Goal: Information Seeking & Learning: Learn about a topic

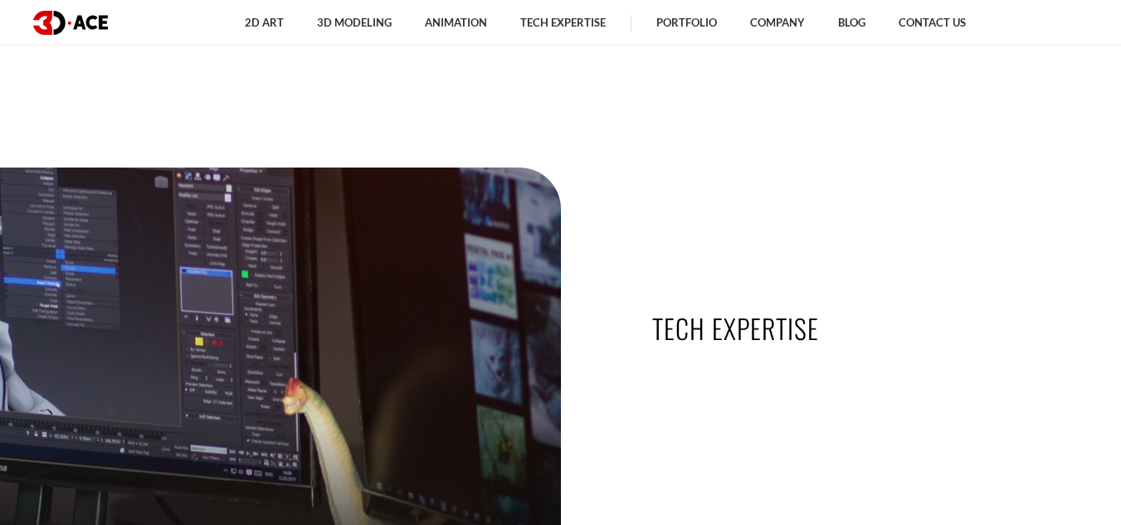
scroll to position [3780, 0]
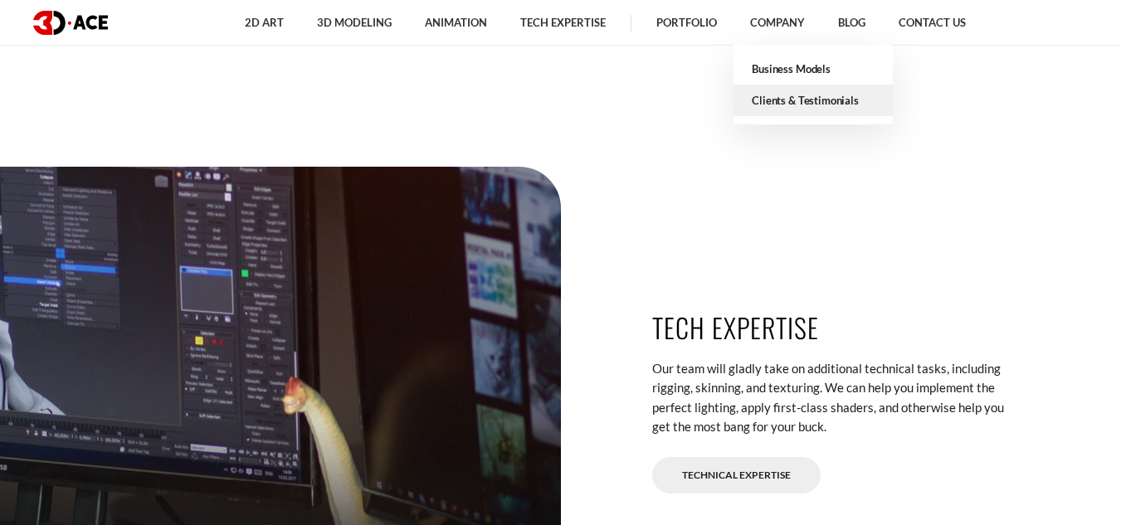
click at [781, 100] on link "Clients & Testimonials" at bounding box center [812, 101] width 159 height 32
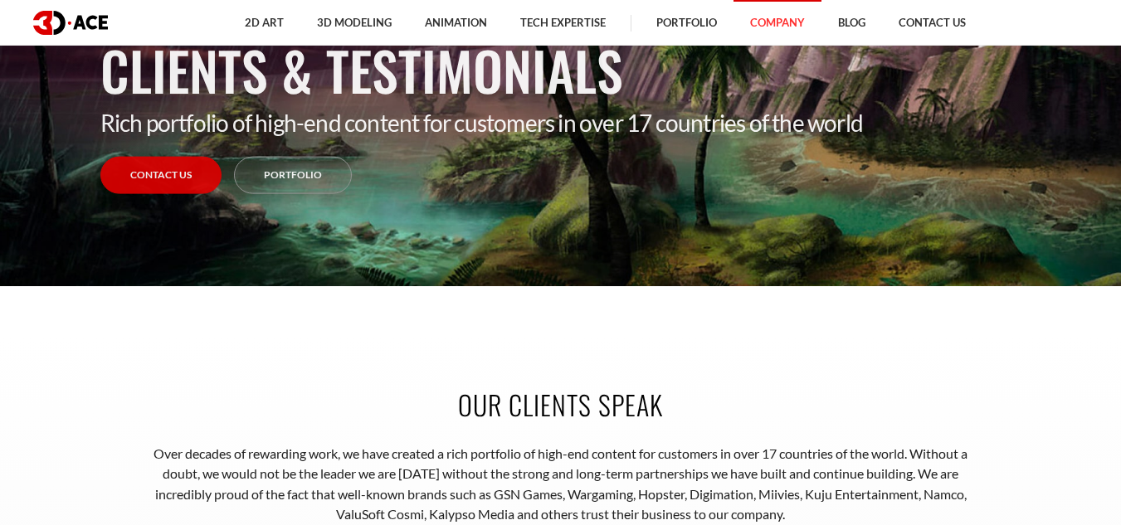
scroll to position [22, 0]
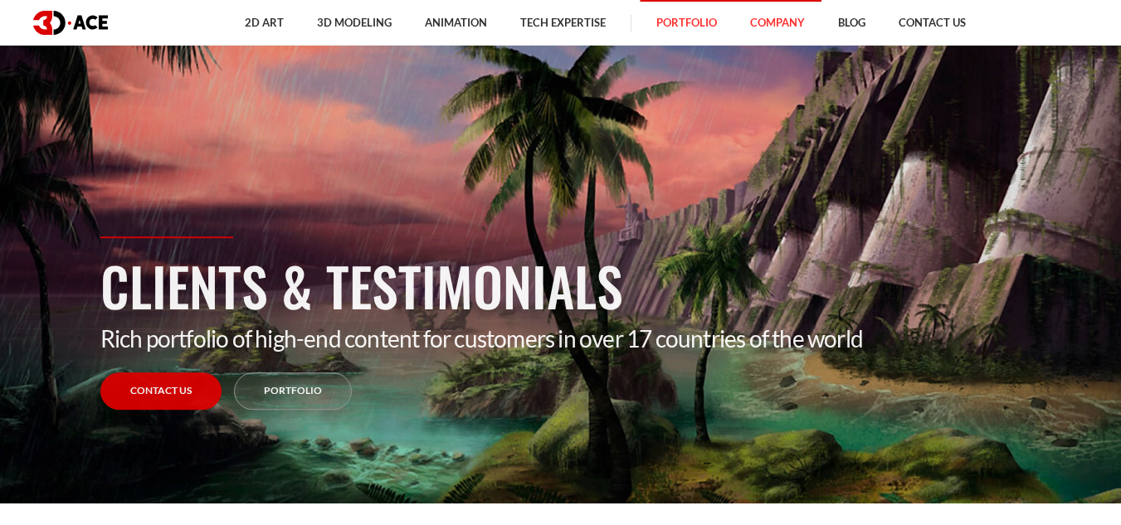
click at [706, 30] on link "Portfolio" at bounding box center [687, 23] width 94 height 46
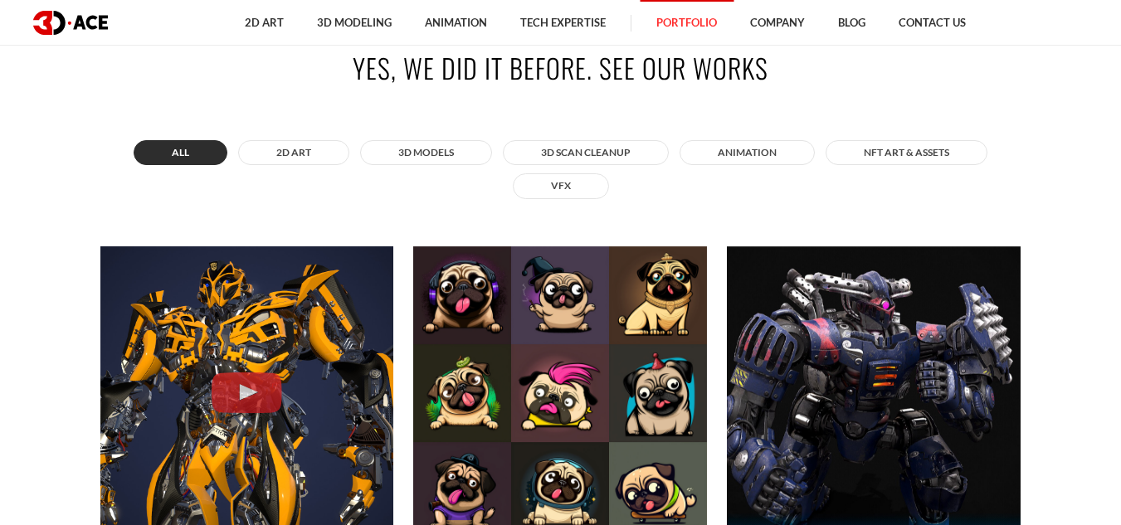
scroll to position [577, 0]
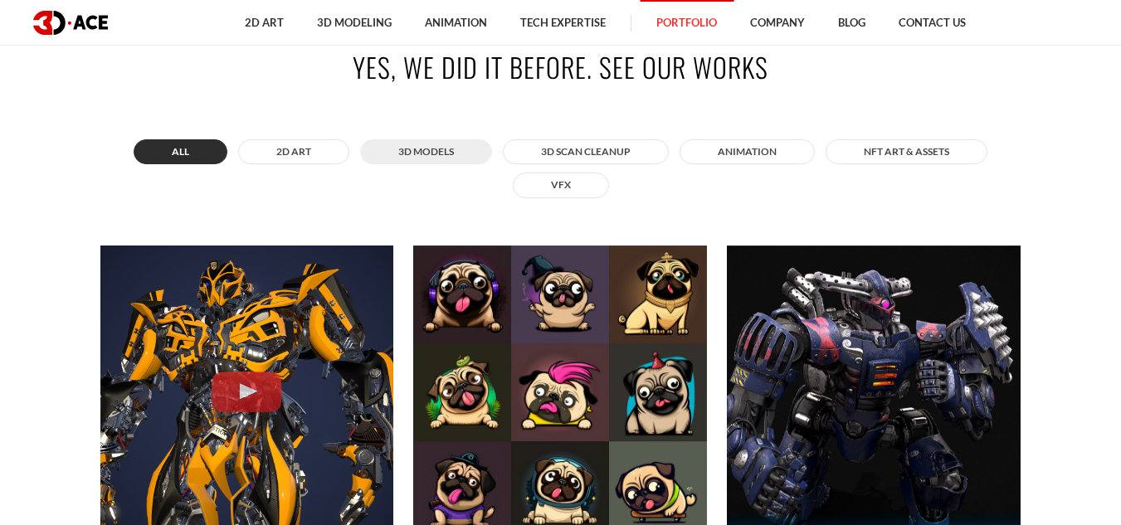
click at [461, 147] on button "3D MODELS" at bounding box center [426, 151] width 132 height 25
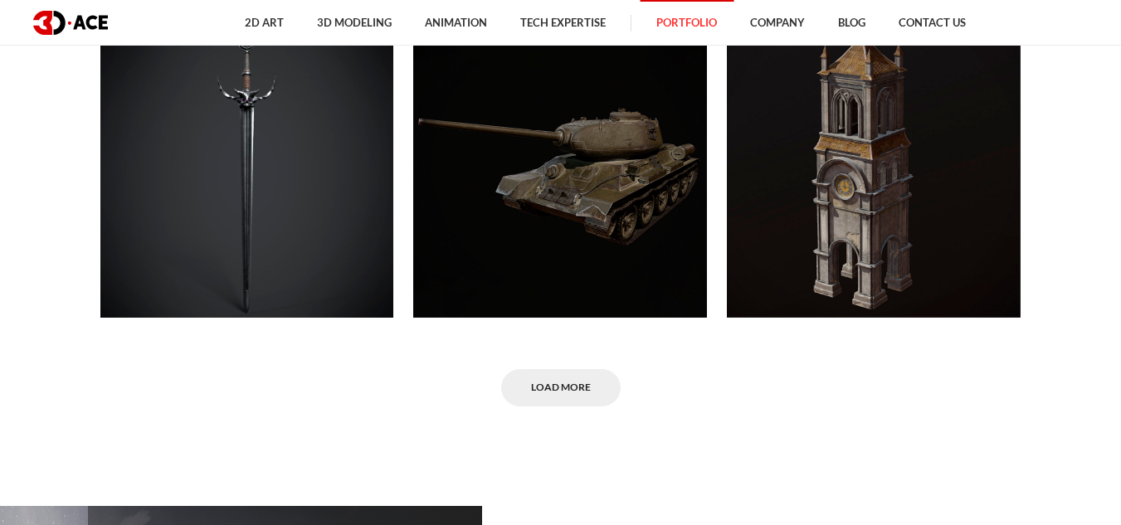
scroll to position [8004, 0]
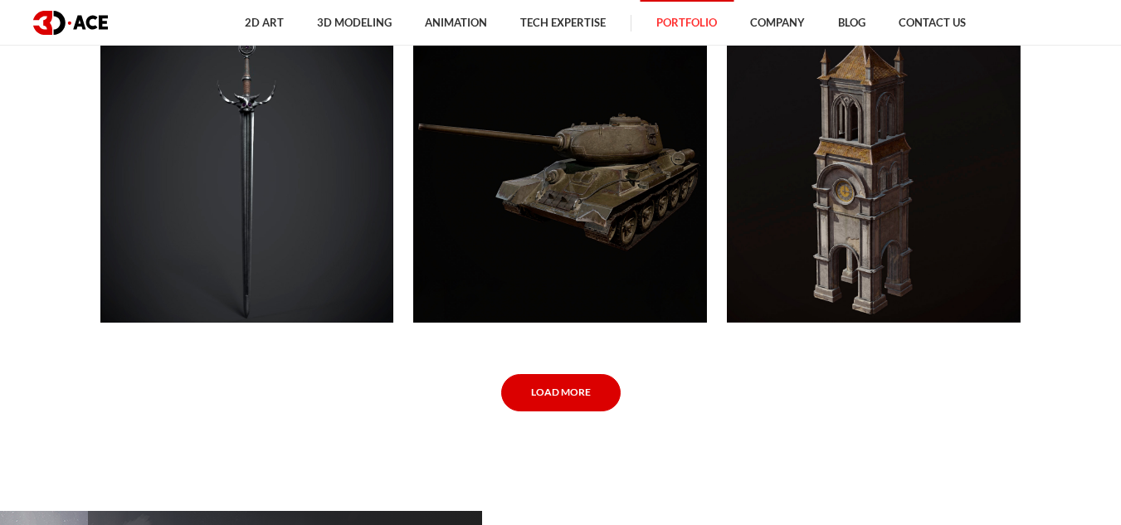
click at [577, 401] on link "Load More" at bounding box center [560, 392] width 119 height 37
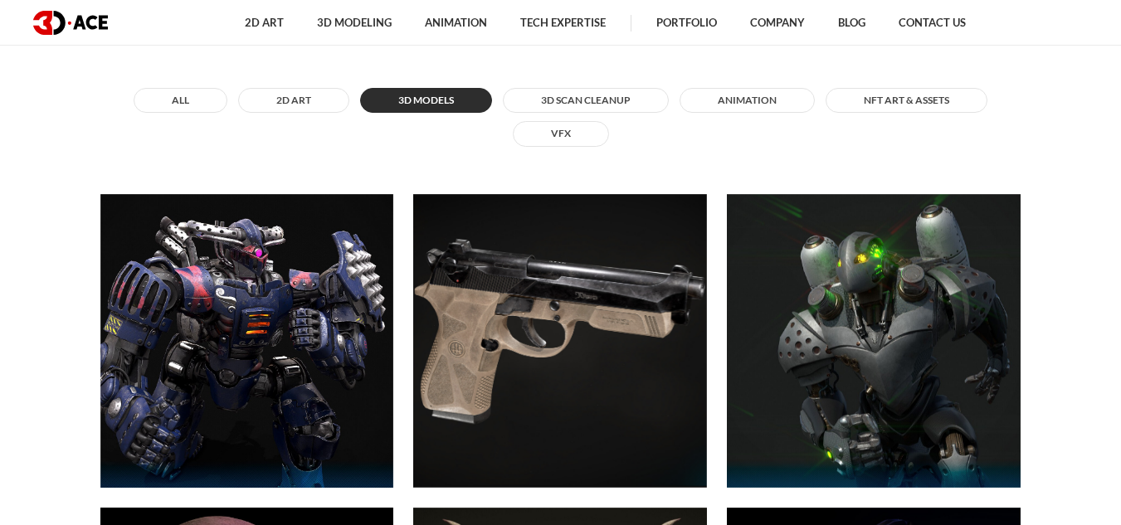
scroll to position [629, 0]
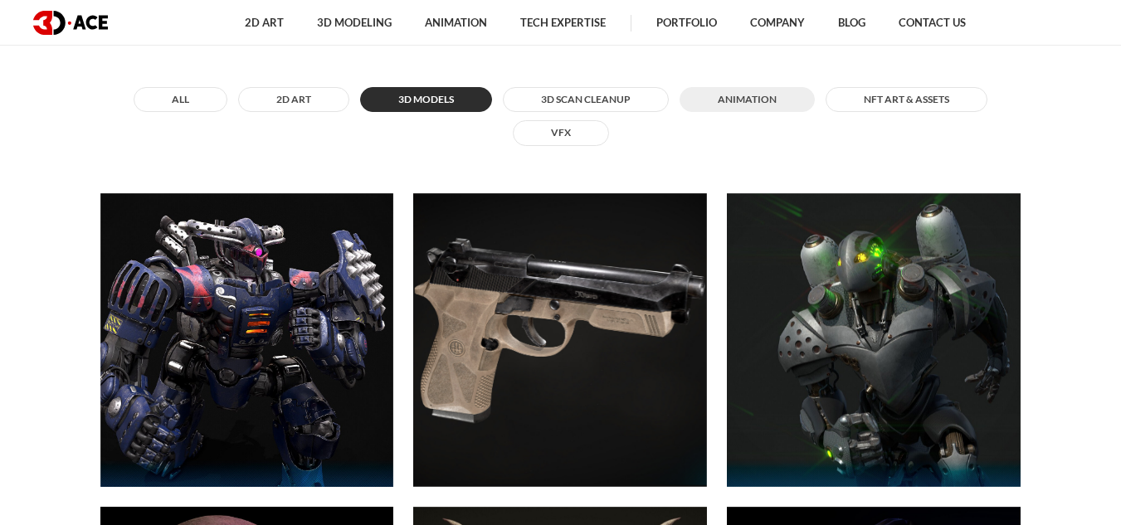
click at [724, 103] on button "ANIMATION" at bounding box center [746, 99] width 135 height 25
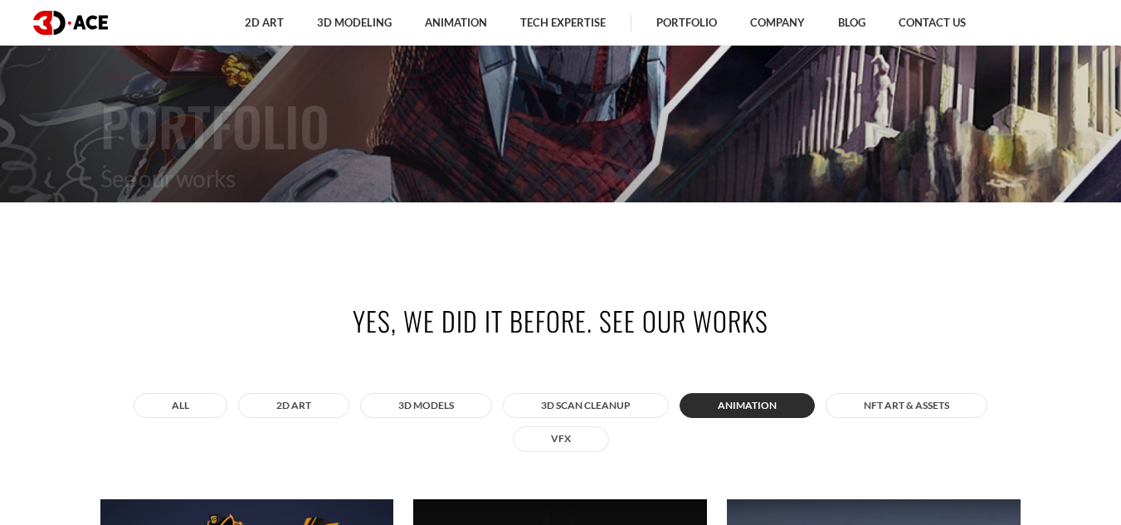
scroll to position [322, 0]
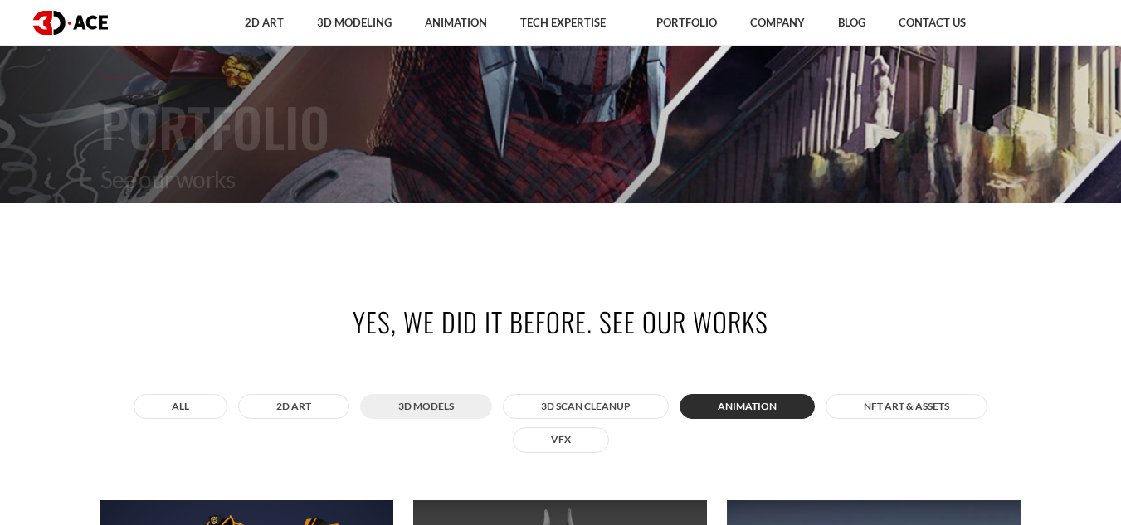
click at [412, 403] on button "3D MODELS" at bounding box center [426, 406] width 132 height 25
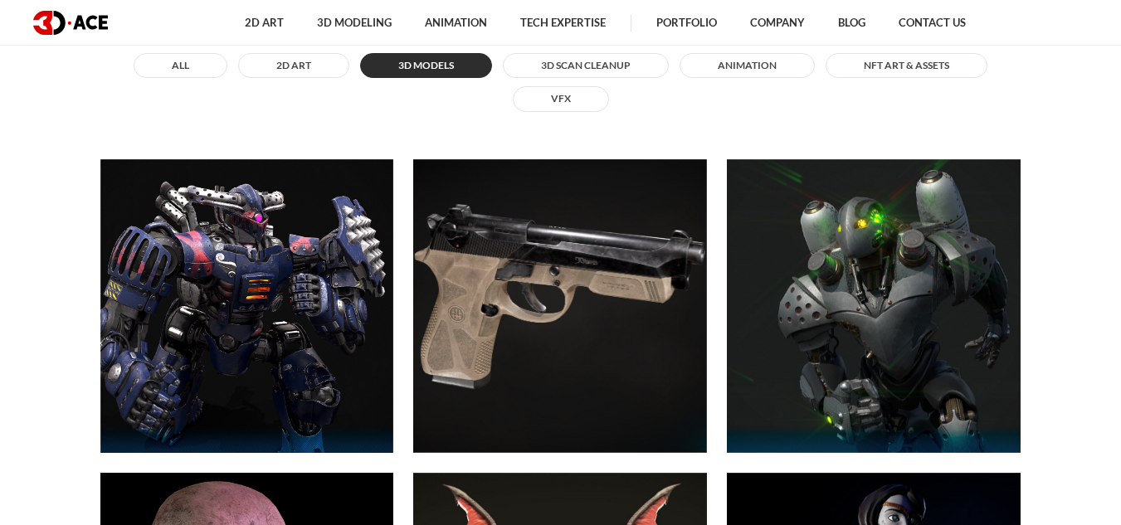
scroll to position [0, 0]
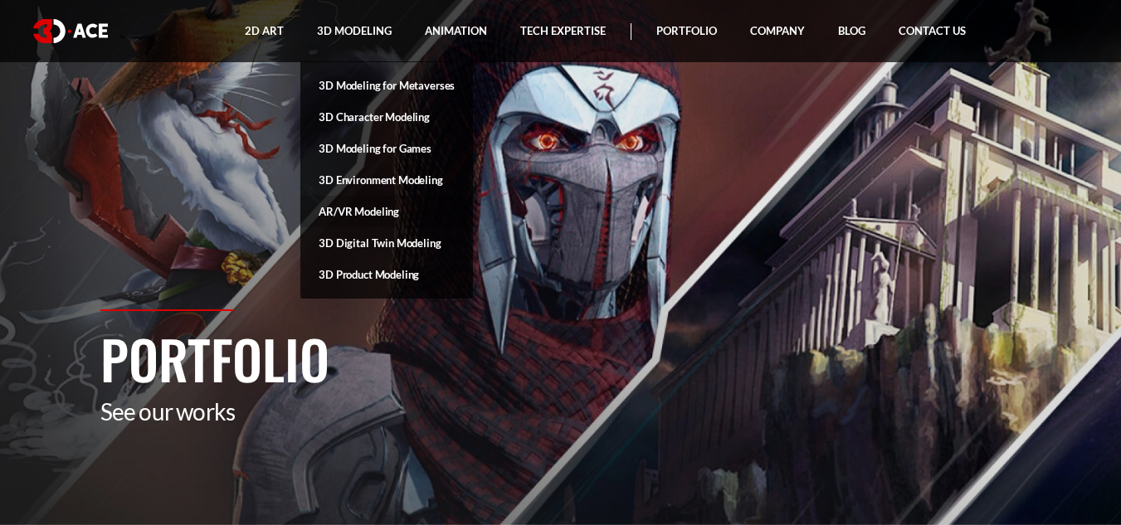
click at [372, 206] on link "AR/VR Modeling" at bounding box center [386, 212] width 173 height 32
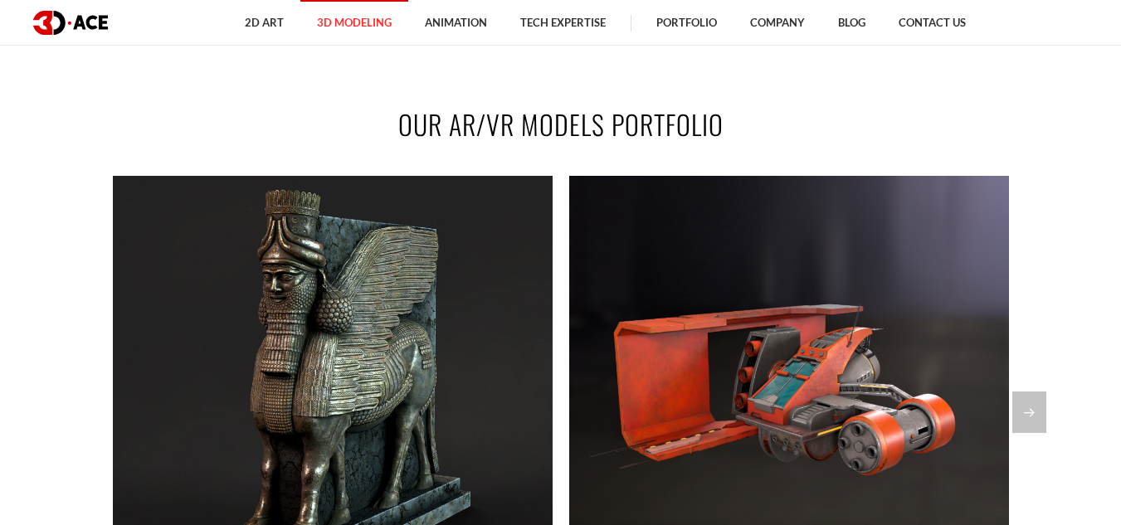
scroll to position [1046, 0]
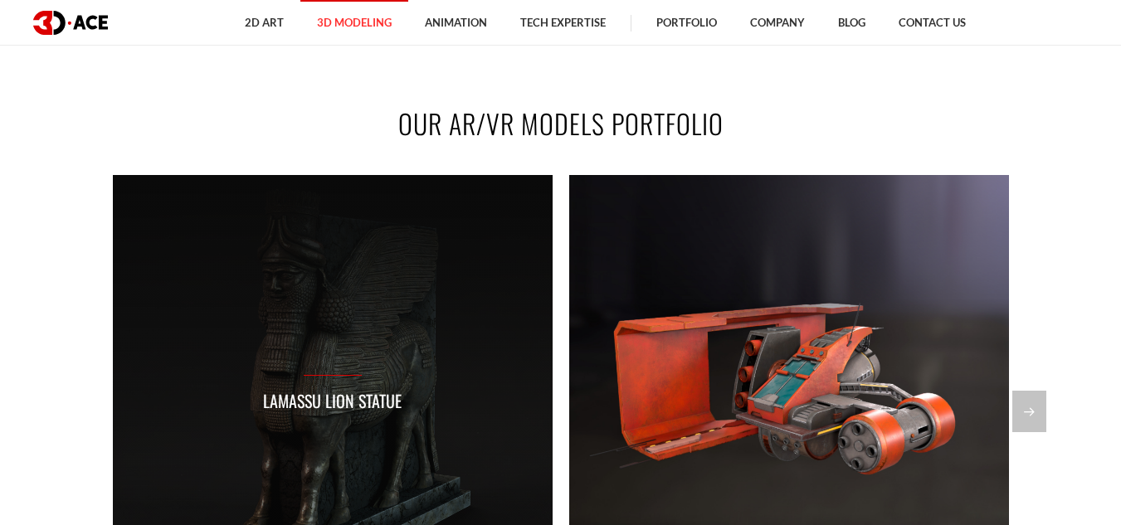
click at [385, 321] on div "Lamassu lion statue" at bounding box center [333, 395] width 440 height 440
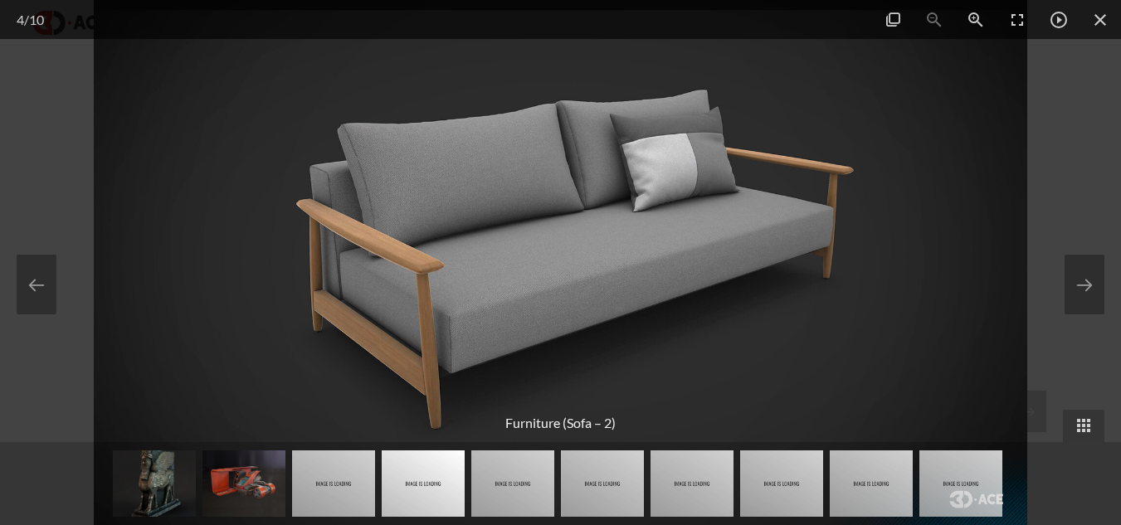
click at [1082, 160] on div at bounding box center [560, 262] width 1121 height 525
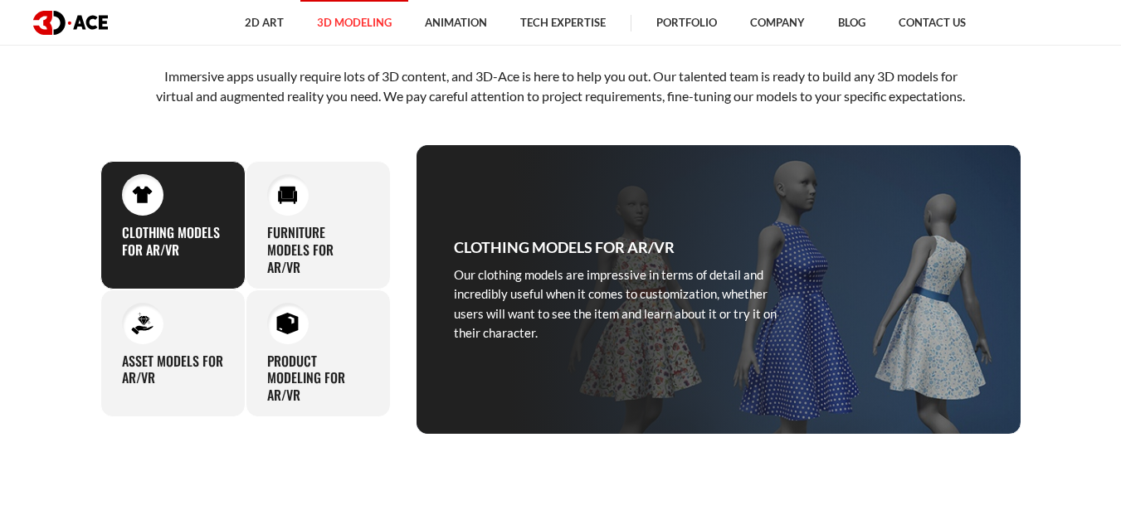
scroll to position [616, 0]
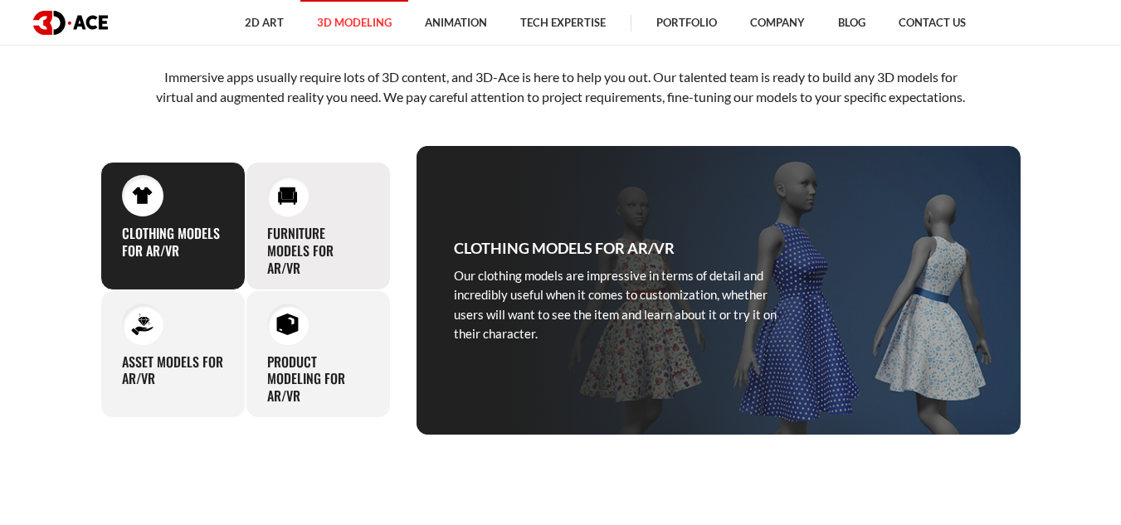
click at [340, 244] on div "Furniture models for AR/VR Artists at 3D-Ace know all the ins and outs of quali…" at bounding box center [318, 226] width 145 height 128
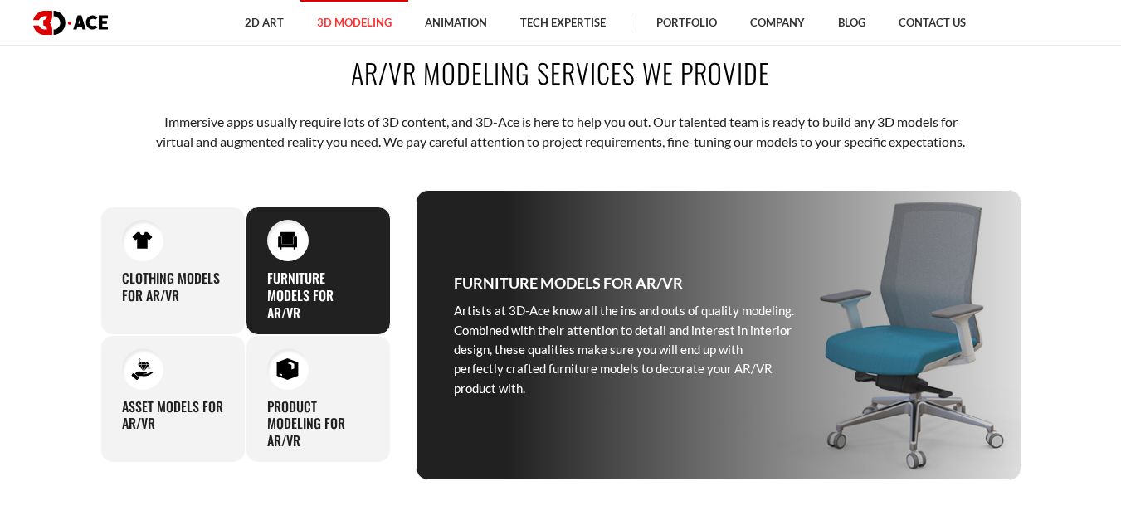
scroll to position [572, 0]
click at [305, 389] on div at bounding box center [287, 368] width 41 height 41
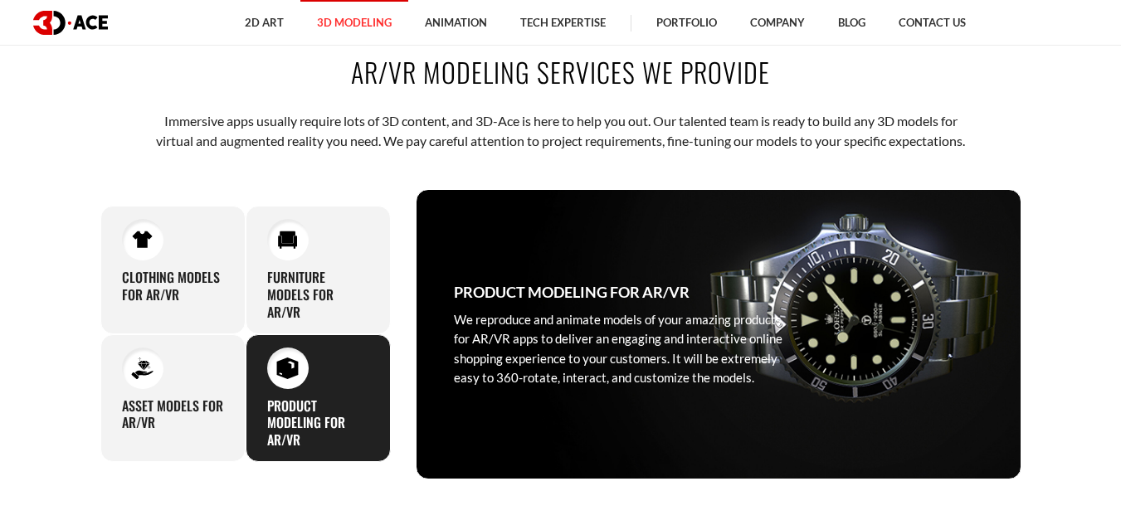
click at [789, 319] on div "Product modeling for AR/VR We reproduce and animate models of your amazing prod…" at bounding box center [623, 334] width 415 height 289
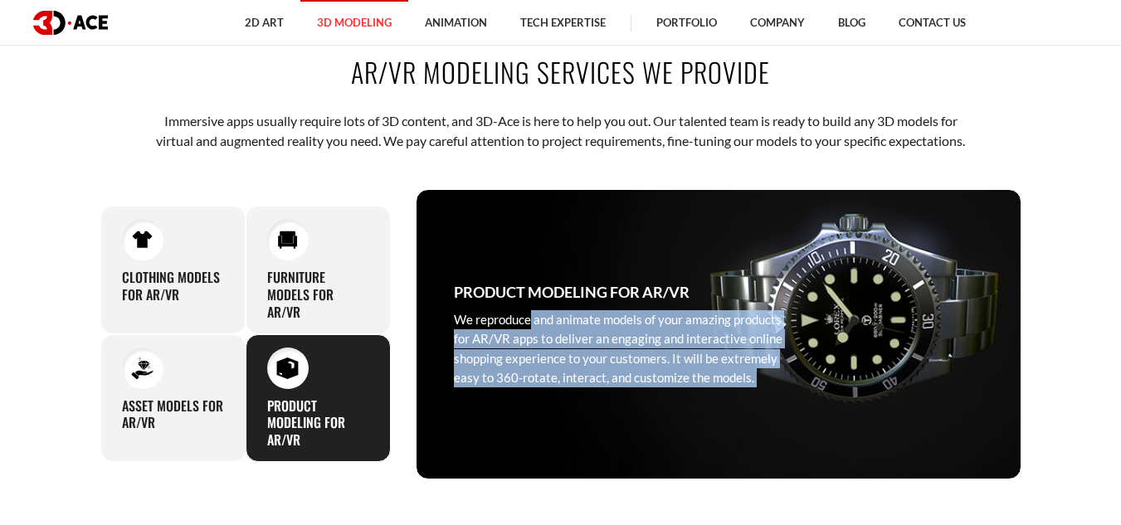
click at [789, 319] on div "Product modeling for AR/VR We reproduce and animate models of your amazing prod…" at bounding box center [623, 334] width 415 height 289
click at [844, 382] on div "Product modeling for AR/VR We reproduce and animate models of your amazing prod…" at bounding box center [719, 334] width 606 height 290
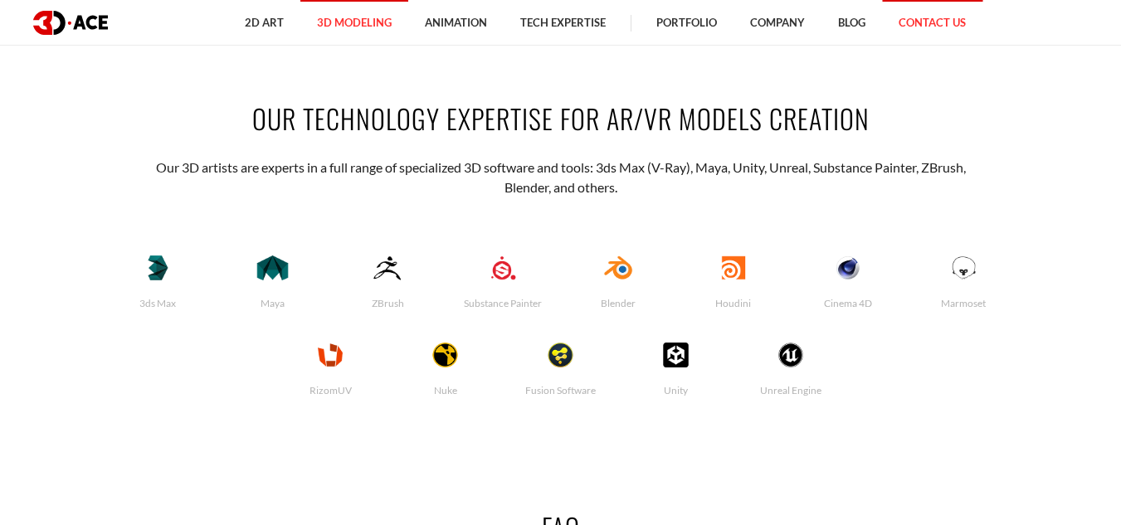
scroll to position [3244, 0]
